Goal: Download file/media

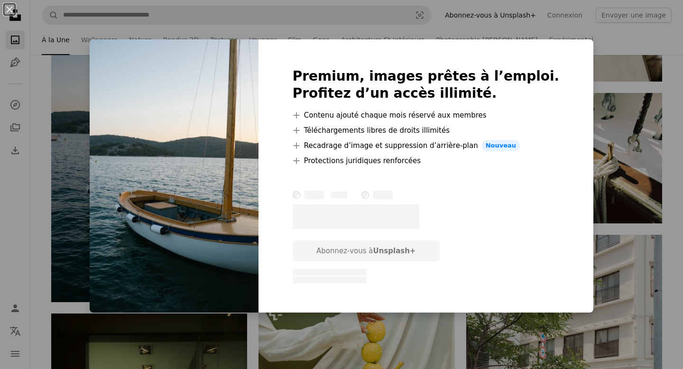
scroll to position [2214, 0]
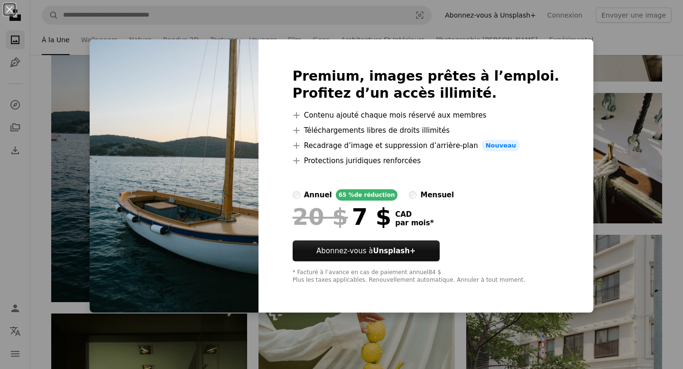
click at [605, 53] on div "An X shape Premium, images prêtes à l’emploi. Profitez d’un accès illimité. A p…" at bounding box center [341, 184] width 683 height 369
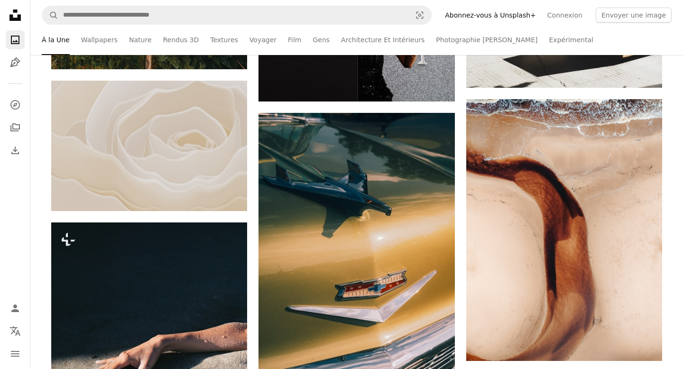
scroll to position [4140, 0]
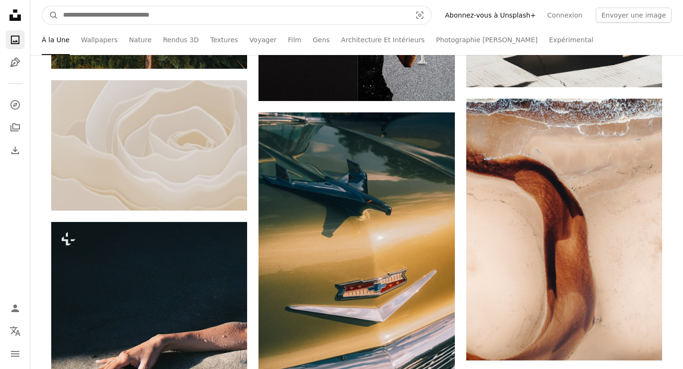
click at [395, 10] on input "Rechercher des visuels sur tout le site" at bounding box center [233, 15] width 350 height 18
type input "**********"
click at [42, 6] on button "A magnifying glass" at bounding box center [50, 15] width 16 height 18
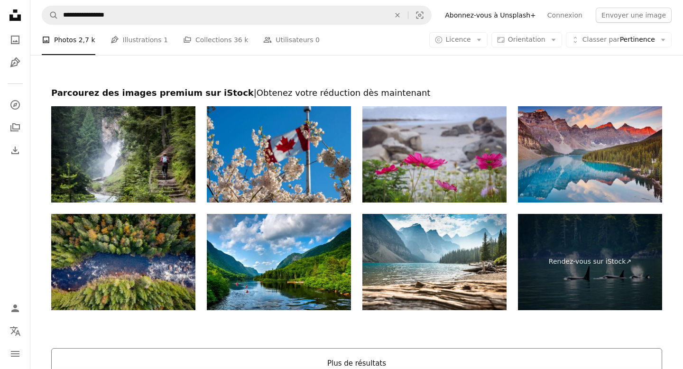
scroll to position [1587, 0]
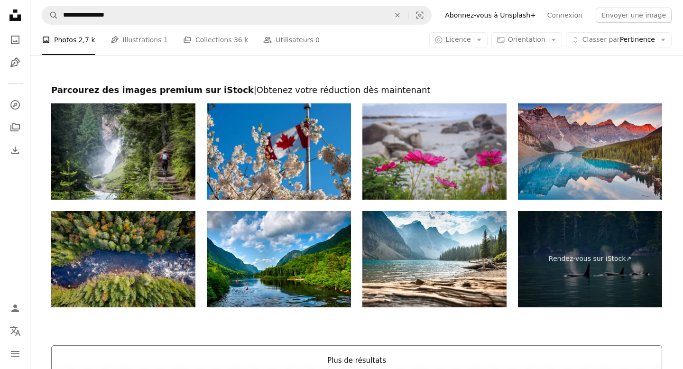
click at [493, 346] on button "Plus de résultats" at bounding box center [356, 361] width 611 height 30
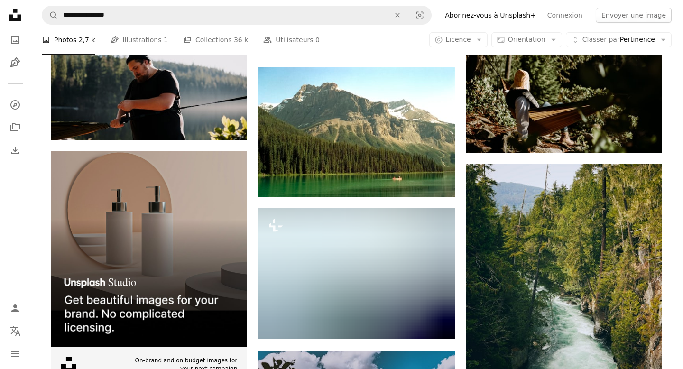
scroll to position [2437, 0]
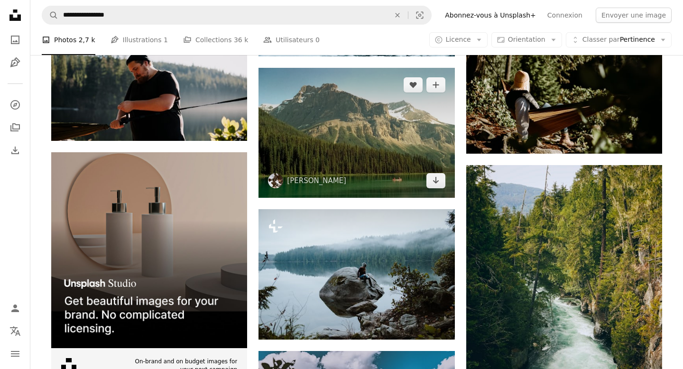
click at [402, 144] on img at bounding box center [357, 133] width 196 height 130
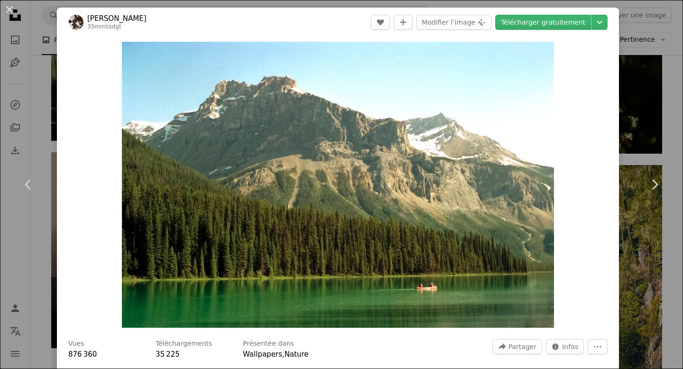
scroll to position [0, 0]
click at [587, 25] on link "Télécharger gratuitement" at bounding box center [543, 21] width 96 height 15
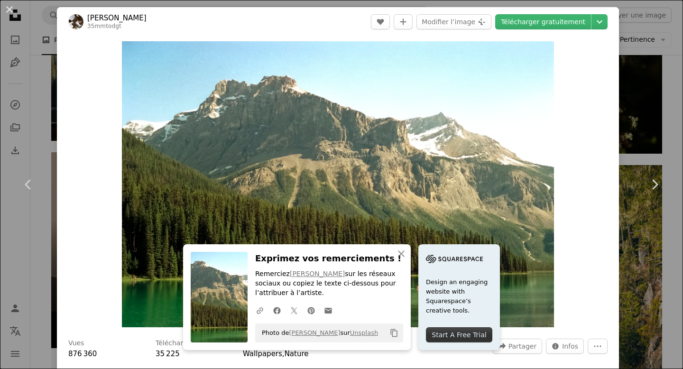
click at [30, 289] on div "An X shape Chevron left Chevron right An X shape Fermer Exprimez vos remercieme…" at bounding box center [341, 184] width 683 height 369
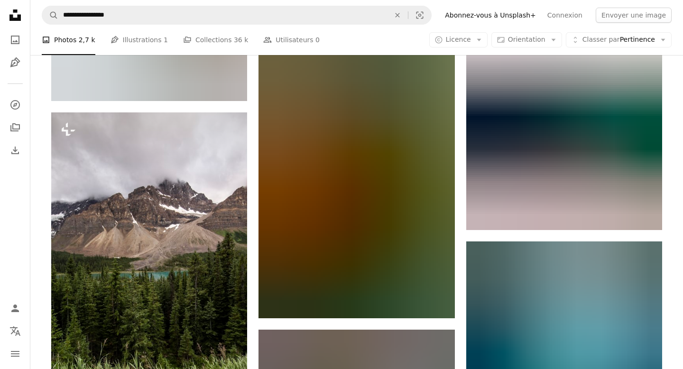
scroll to position [3050, 0]
